Goal: Check status: Check status

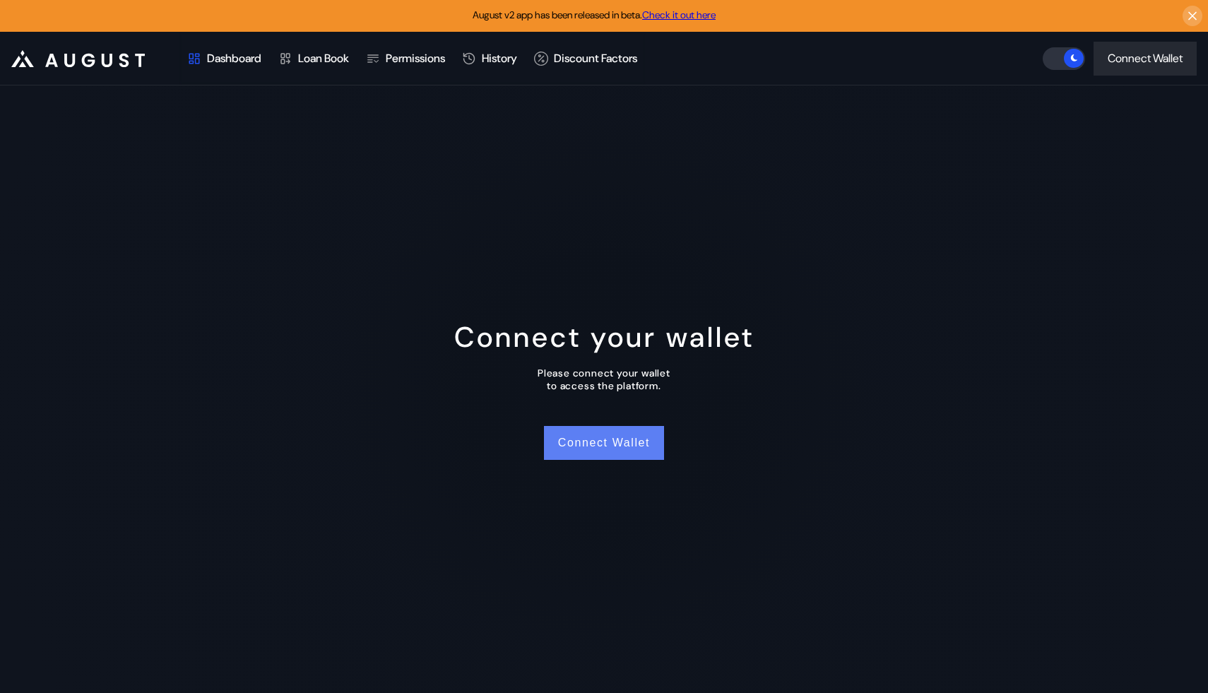
click at [593, 445] on button "Connect Wallet" at bounding box center [604, 443] width 120 height 34
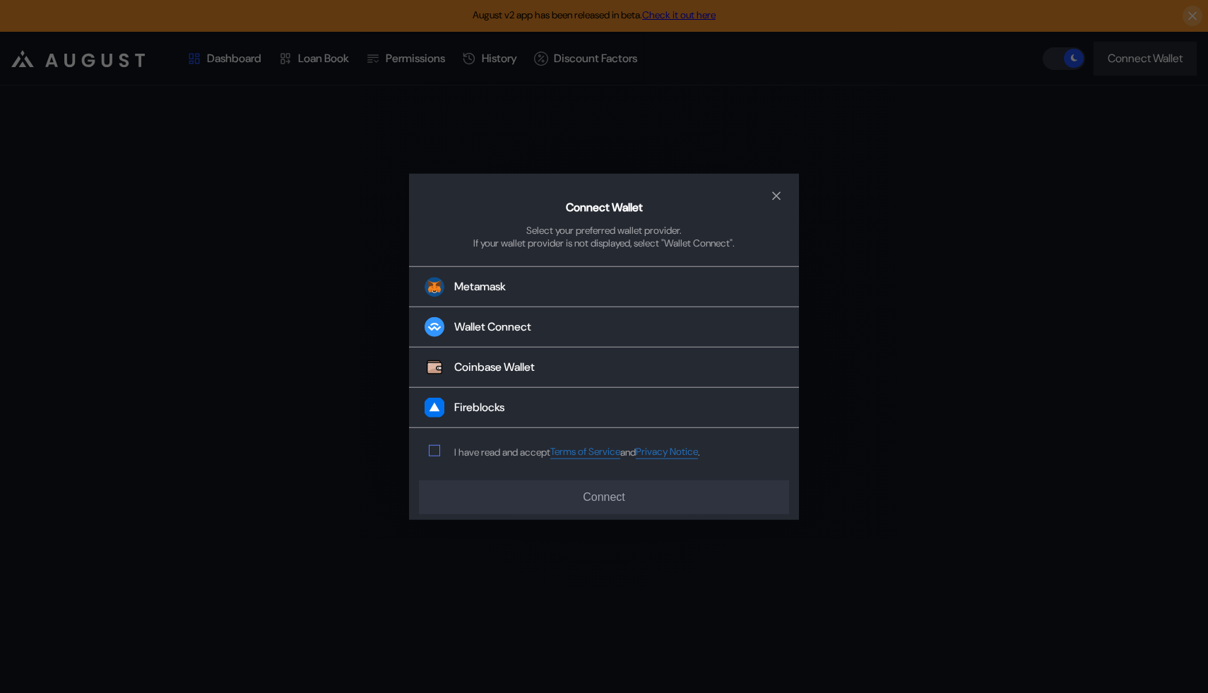
click at [436, 452] on span "modal" at bounding box center [434, 451] width 10 height 10
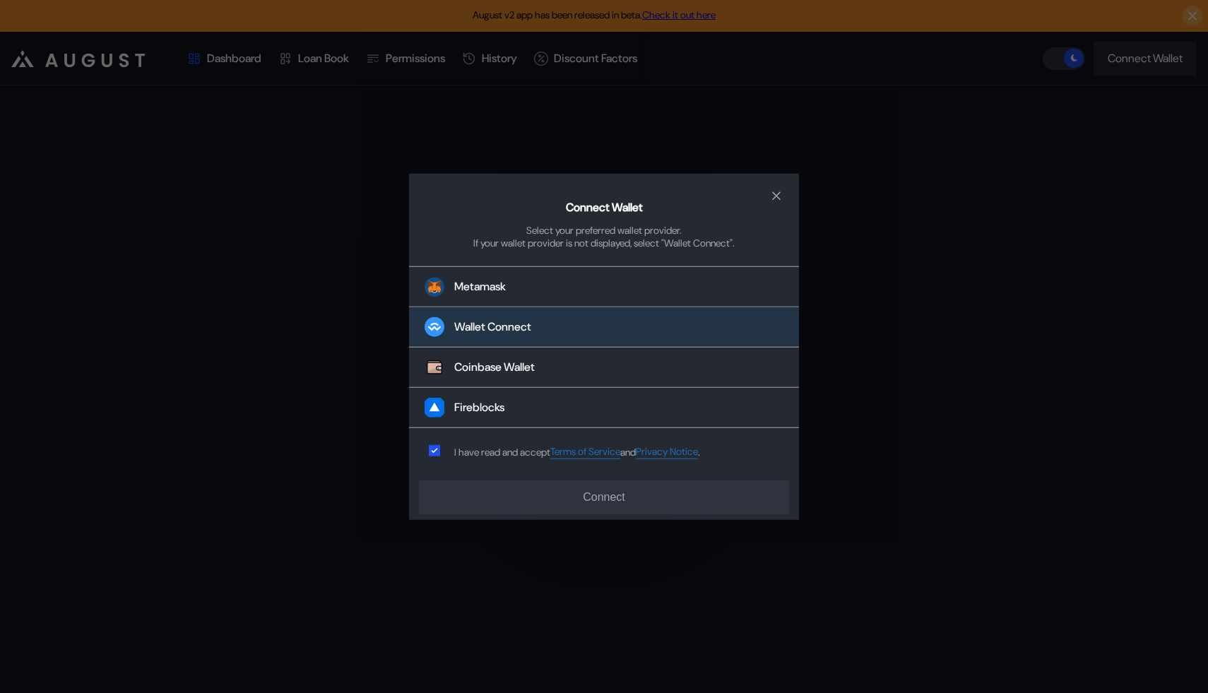
click at [565, 334] on button "Wallet Connect" at bounding box center [604, 327] width 390 height 40
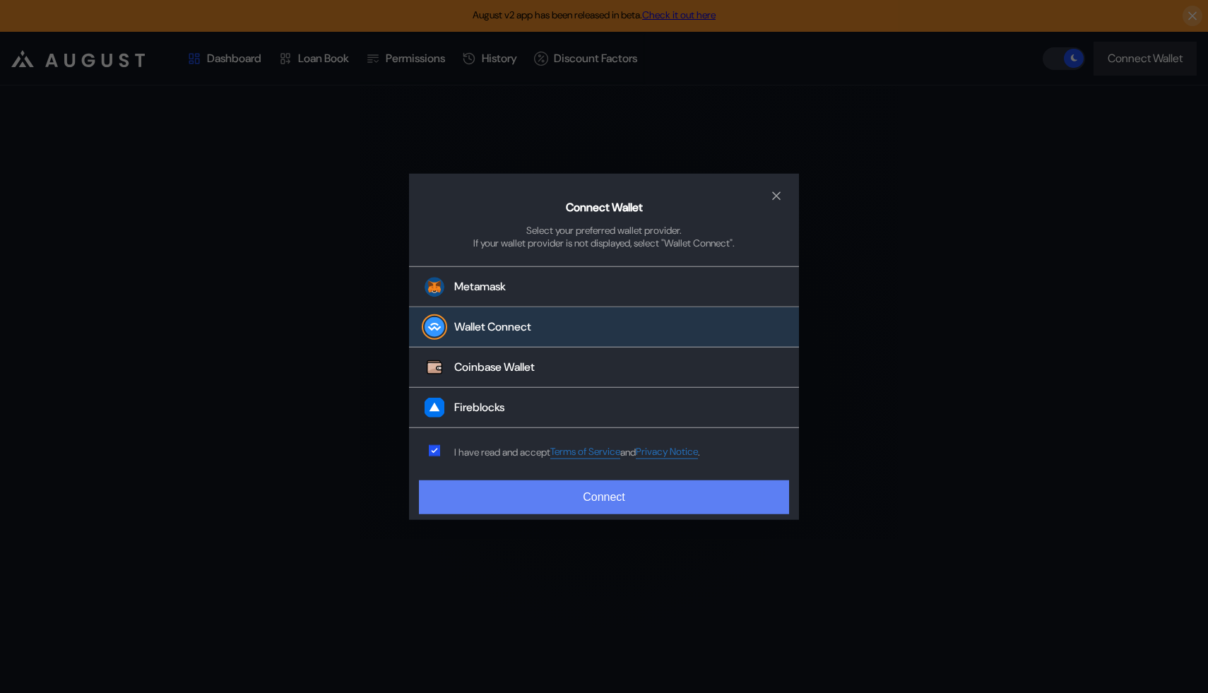
click at [587, 499] on button "Connect" at bounding box center [604, 497] width 370 height 34
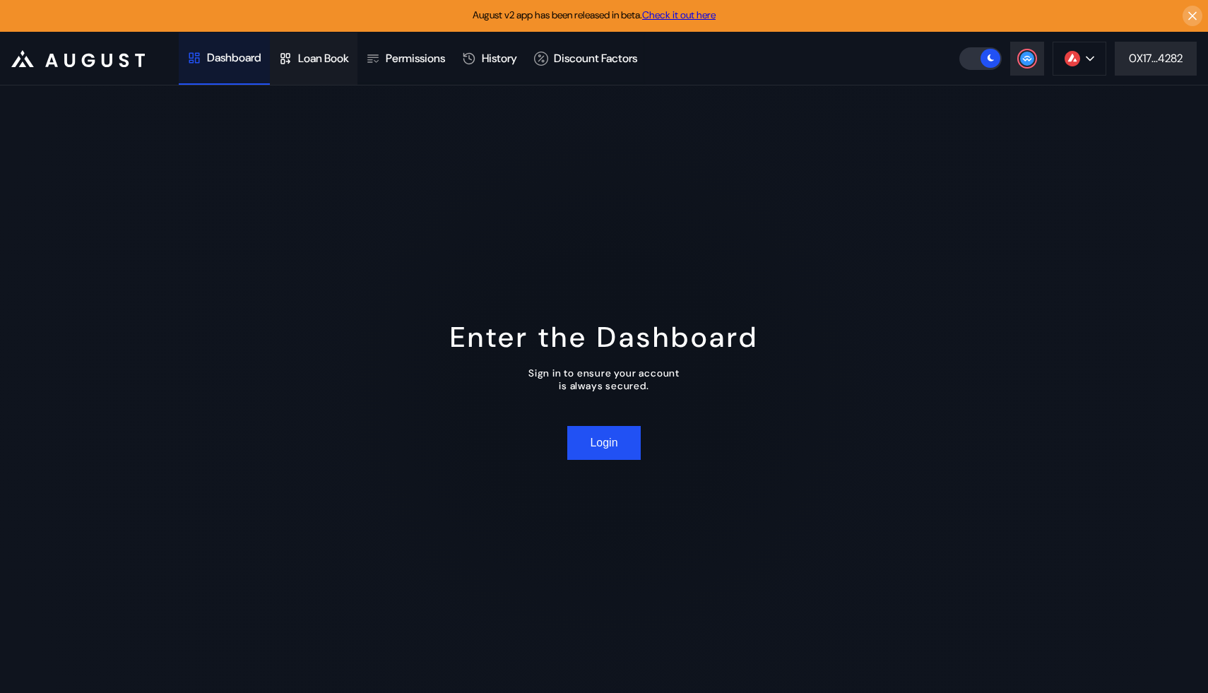
click at [323, 76] on div "Loan Book" at bounding box center [314, 58] width 88 height 52
click at [242, 73] on div "Dashboard" at bounding box center [224, 58] width 91 height 52
click at [600, 447] on button "Login" at bounding box center [603, 443] width 73 height 34
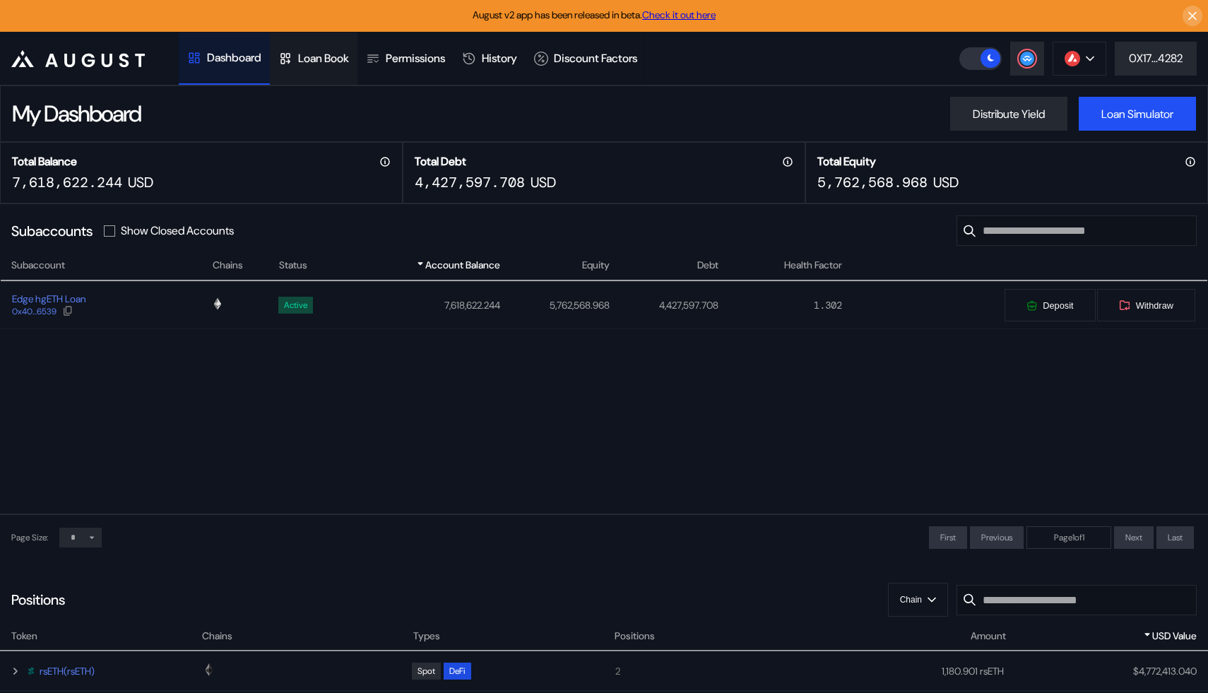
click at [350, 69] on div "Loan Book" at bounding box center [314, 58] width 88 height 52
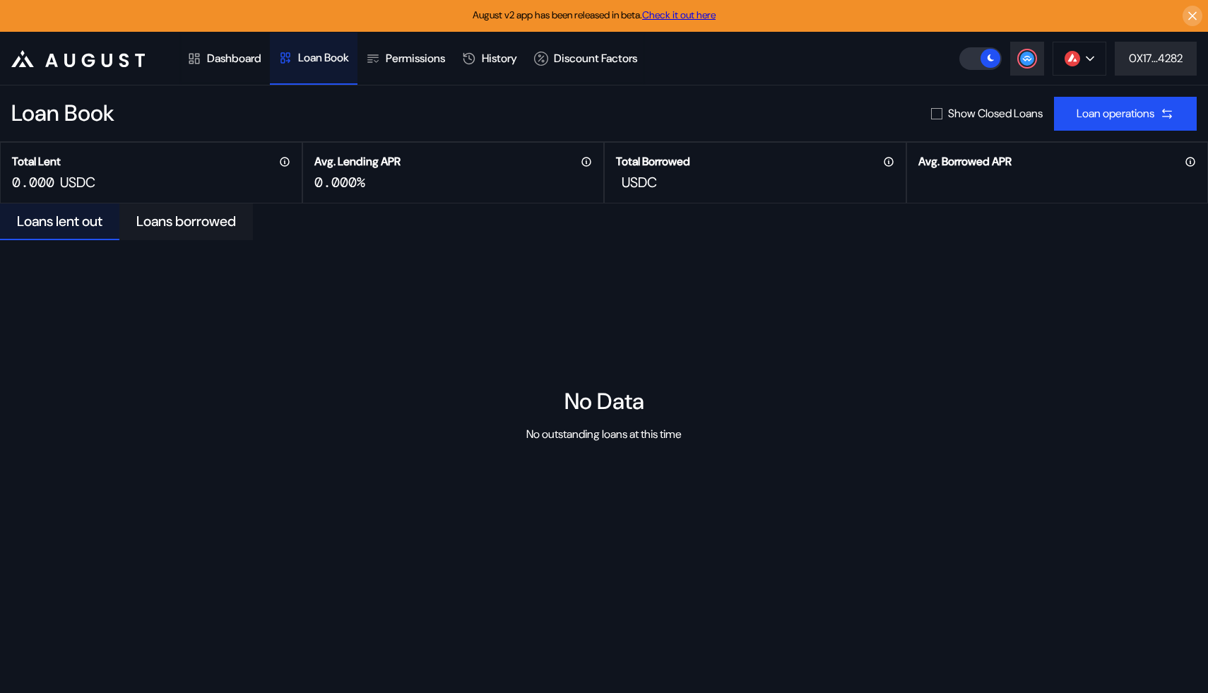
click at [177, 218] on div "Loans borrowed" at bounding box center [186, 221] width 100 height 18
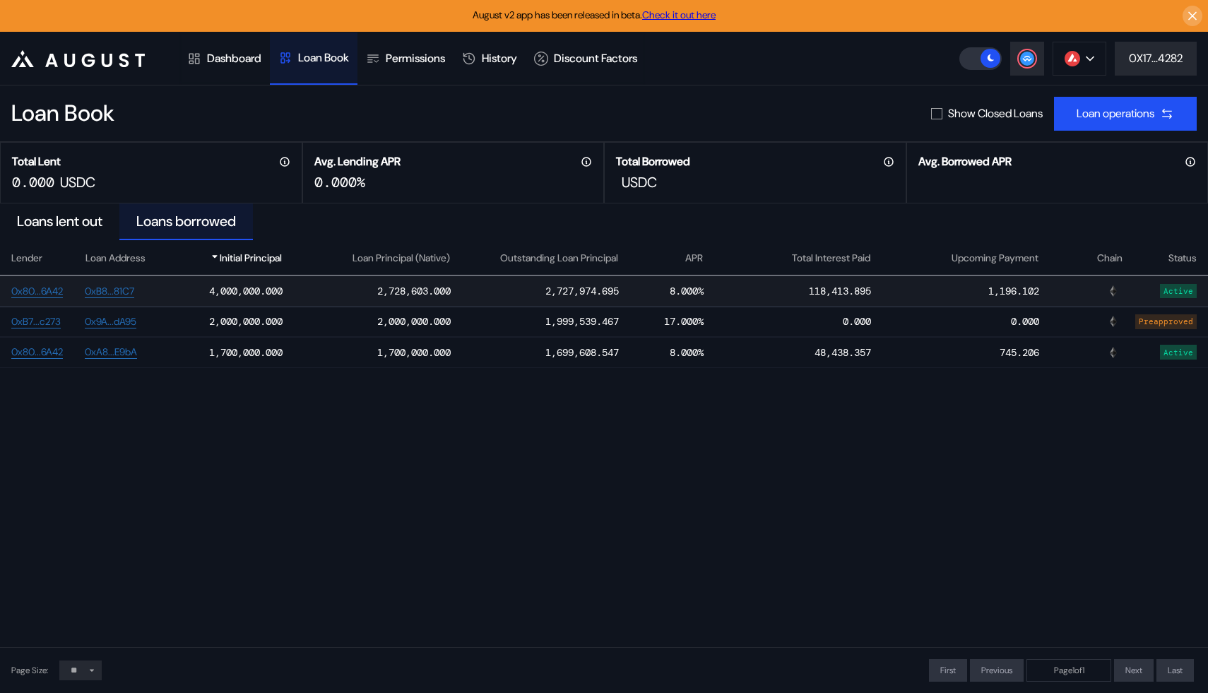
click at [184, 297] on div "4,000,000.000" at bounding box center [226, 290] width 113 height 21
click at [328, 288] on div "2,728,603.000" at bounding box center [367, 290] width 168 height 21
click at [333, 314] on div "2,000,000.000" at bounding box center [367, 321] width 168 height 21
click at [328, 347] on div "1,700,000.000" at bounding box center [367, 352] width 168 height 21
click at [73, 227] on div "Loans lent out" at bounding box center [59, 221] width 85 height 18
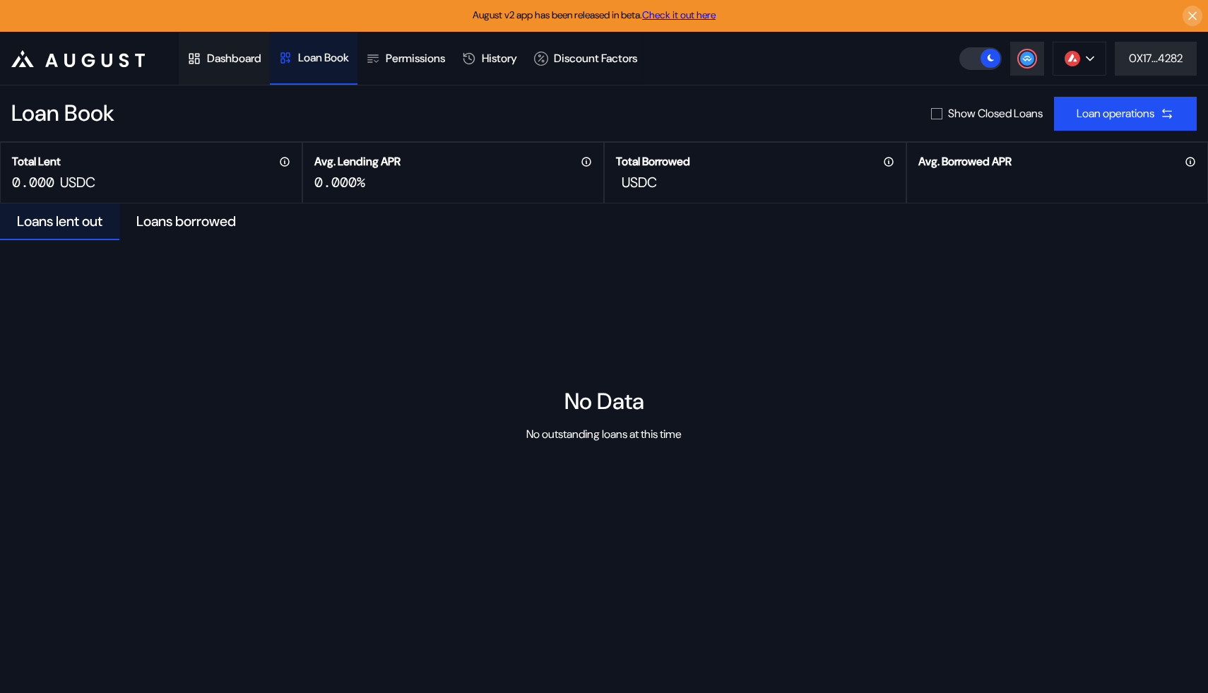
click at [238, 70] on div "Dashboard" at bounding box center [224, 58] width 91 height 52
